Goal: Information Seeking & Learning: Understand process/instructions

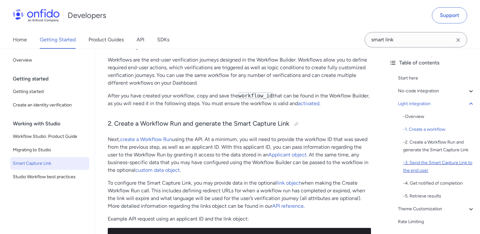
click at [430, 165] on div "- 3. Send the Smart Capture Link to the end user" at bounding box center [439, 166] width 72 height 15
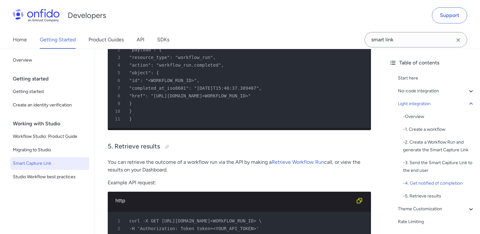
scroll to position [1785, 0]
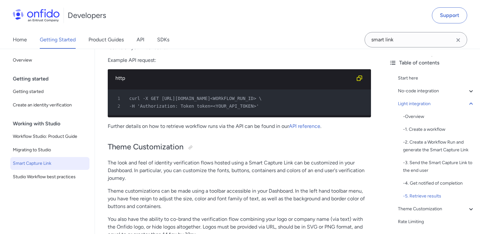
click at [251, 101] on span "curl -X GET https://api.eu.onfido.com/v3.5/workflow_runs/<WORkFLOW_RUN_ID> \" at bounding box center [195, 98] width 132 height 5
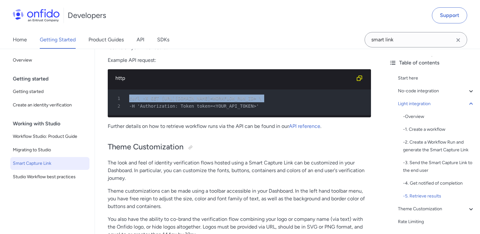
click at [251, 101] on span "curl -X GET https://api.eu.onfido.com/v3.5/workflow_runs/<WORkFLOW_RUN_ID> \" at bounding box center [195, 98] width 132 height 5
copy pre "curl -X GET https://api.eu.onfido.com/v3.5/workflow_runs/<WORkFLOW_RUN_ID> \ 2"
drag, startPoint x: 137, startPoint y: 121, endPoint x: 264, endPoint y: 120, distance: 127.6
click at [264, 110] on div "2 -H 'Authorization: Token token=<YOUR_API_TOKEN>'" at bounding box center [236, 106] width 252 height 8
copy span "-H 'Authorization: Token token=<YOUR_API_TOKEN>'"
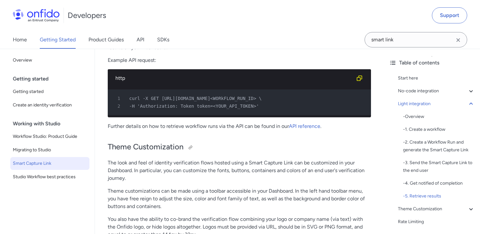
click at [259, 153] on h2 "Theme Customization" at bounding box center [239, 147] width 263 height 11
drag, startPoint x: 294, startPoint y: 117, endPoint x: 127, endPoint y: 111, distance: 166.8
click at [127, 102] on div "1 curl -X GET https://api.eu.onfido.com/v3.5/workflow_runs/<WORkFLOW_RUN_ID> \" at bounding box center [236, 99] width 252 height 8
drag, startPoint x: 127, startPoint y: 111, endPoint x: 292, endPoint y: 111, distance: 165.1
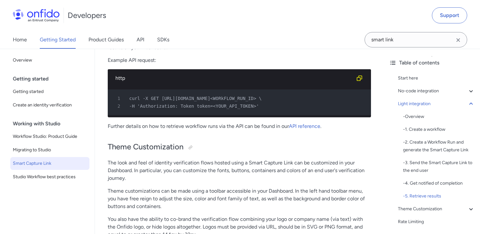
click at [292, 102] on div "1 curl -X GET https://api.eu.onfido.com/v3.5/workflow_runs/<WORkFLOW_RUN_ID> \" at bounding box center [236, 99] width 252 height 8
click at [286, 115] on pre "1 curl -X GET https://api.eu.onfido.com/v3.5/workflow_runs/<WORkFLOW_RUN_ID> \ …" at bounding box center [239, 102] width 263 height 26
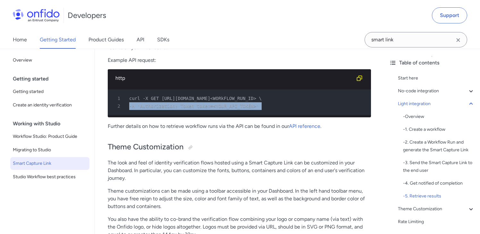
click at [286, 115] on pre "1 curl -X GET https://api.eu.onfido.com/v3.5/workflow_runs/<WORkFLOW_RUN_ID> \ …" at bounding box center [239, 102] width 263 height 26
click at [362, 81] on icon "Copy code snippet button" at bounding box center [359, 78] width 5 height 5
click at [298, 110] on div "2 -H 'Authorization: Token token=<YOUR_API_TOKEN>'" at bounding box center [236, 106] width 252 height 8
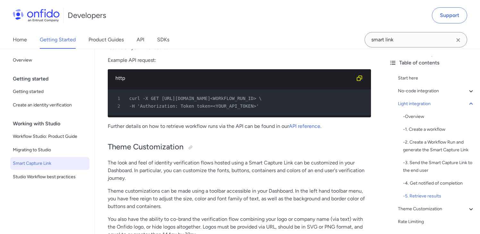
click at [298, 110] on div "2 -H 'Authorization: Token token=<YOUR_API_TOKEN>'" at bounding box center [236, 106] width 252 height 8
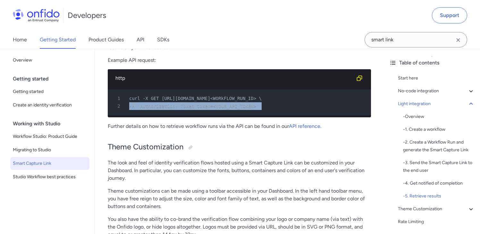
click at [298, 110] on div "2 -H 'Authorization: Token token=<YOUR_API_TOKEN>'" at bounding box center [236, 106] width 252 height 8
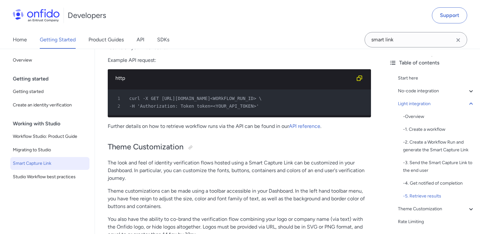
drag, startPoint x: 298, startPoint y: 122, endPoint x: 303, endPoint y: 121, distance: 5.2
click at [298, 110] on div "2 -H 'Authorization: Token token=<YOUR_API_TOKEN>'" at bounding box center [236, 106] width 252 height 8
click at [296, 129] on link "API reference" at bounding box center [304, 126] width 31 height 6
click at [427, 197] on div "- 5. Retrieve results" at bounding box center [439, 196] width 72 height 8
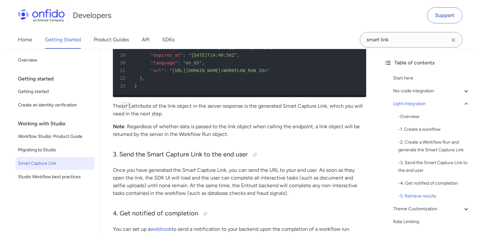
scroll to position [1412, 0]
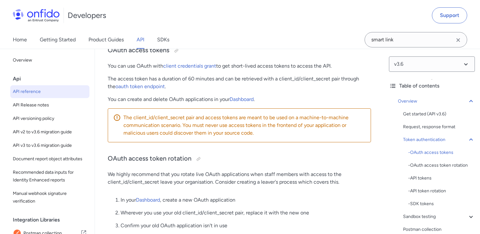
scroll to position [350, 0]
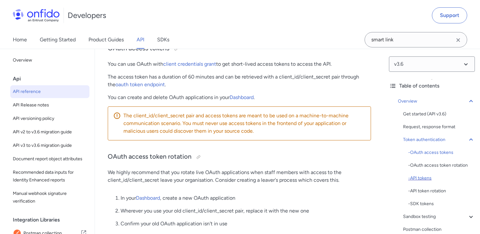
click at [422, 177] on div "- API tokens" at bounding box center [441, 178] width 67 height 8
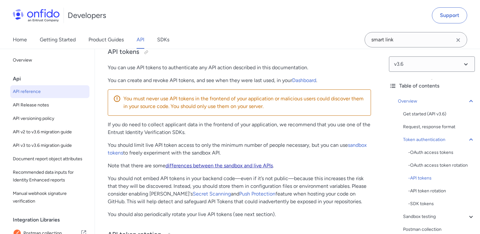
click at [260, 169] on link "differences between the sandbox and live APIs" at bounding box center [218, 166] width 107 height 6
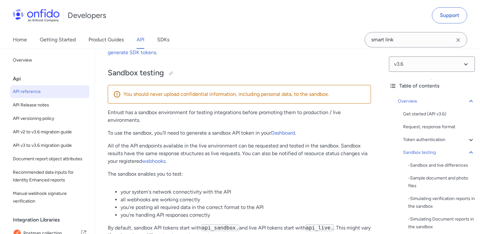
scroll to position [955, 0]
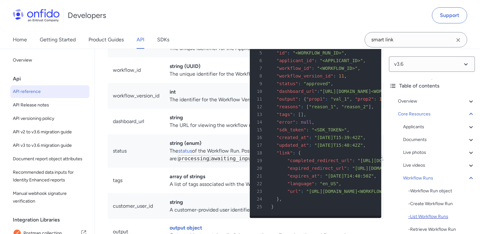
click at [427, 217] on div "- List Workflow Runs" at bounding box center [441, 217] width 67 height 8
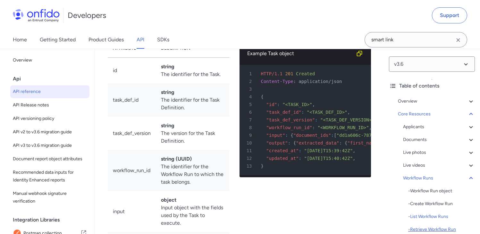
click at [427, 228] on div "- Retrieve Workflow Run" at bounding box center [441, 230] width 67 height 8
